Goal: Transaction & Acquisition: Purchase product/service

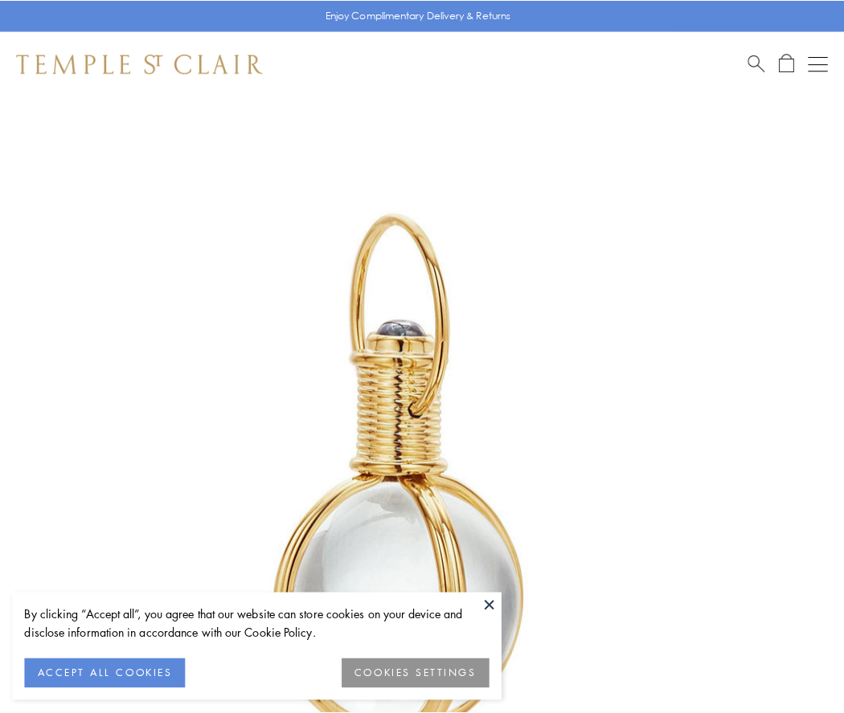
scroll to position [419, 0]
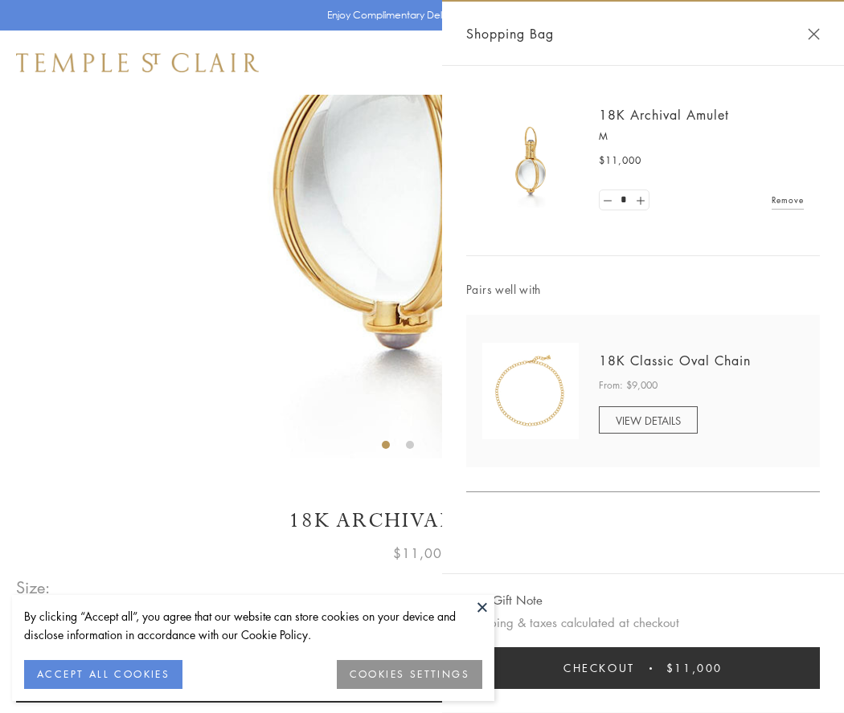
click at [643, 668] on button "Checkout $11,000" at bounding box center [642, 669] width 353 height 42
